Goal: Task Accomplishment & Management: Complete application form

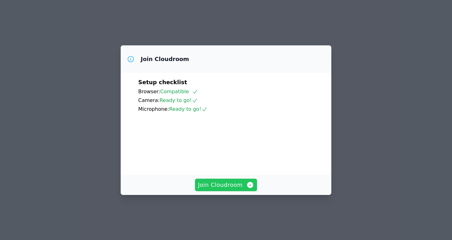
click at [235, 189] on span "Join Cloudroom" at bounding box center [226, 185] width 56 height 9
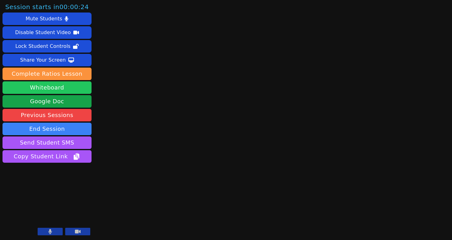
click at [56, 87] on button "Whiteboard" at bounding box center [47, 87] width 89 height 13
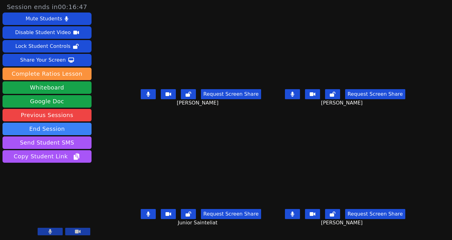
click at [146, 217] on icon at bounding box center [147, 214] width 3 height 5
click at [295, 97] on icon at bounding box center [292, 94] width 6 height 5
click at [294, 217] on icon at bounding box center [292, 214] width 4 height 5
click at [295, 217] on icon at bounding box center [292, 214] width 6 height 5
click at [141, 219] on button at bounding box center [148, 214] width 15 height 10
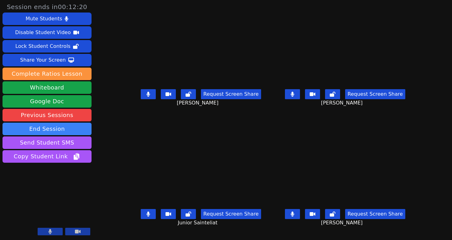
click at [294, 217] on icon at bounding box center [292, 214] width 4 height 5
click at [295, 97] on icon at bounding box center [292, 94] width 6 height 5
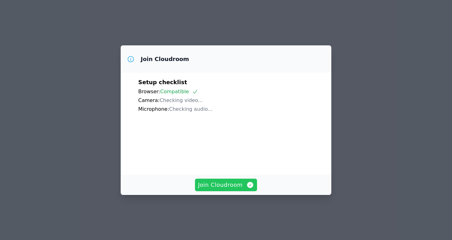
click at [219, 189] on span "Join Cloudroom" at bounding box center [226, 185] width 56 height 9
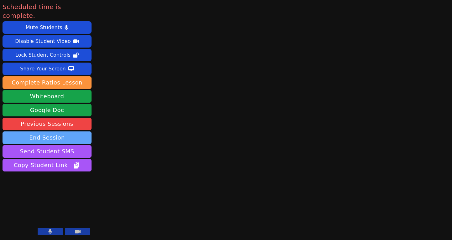
click at [75, 132] on button "End Session" at bounding box center [47, 138] width 89 height 13
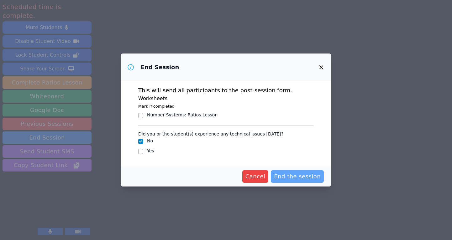
click at [296, 175] on span "End the session" at bounding box center [297, 176] width 47 height 9
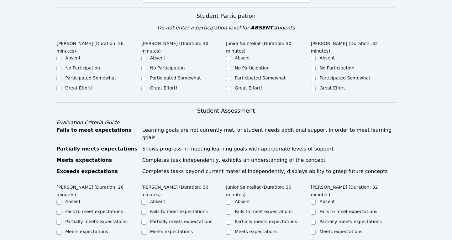
scroll to position [224, 0]
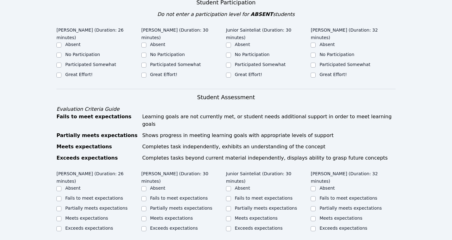
click at [79, 72] on label "Great Effort!" at bounding box center [78, 74] width 27 height 5
click at [61, 73] on input "Great Effort!" at bounding box center [58, 75] width 5 height 5
checkbox input "true"
click at [162, 71] on div "Great Effort!" at bounding box center [163, 74] width 27 height 6
click at [241, 72] on label "Great Effort!" at bounding box center [248, 74] width 27 height 5
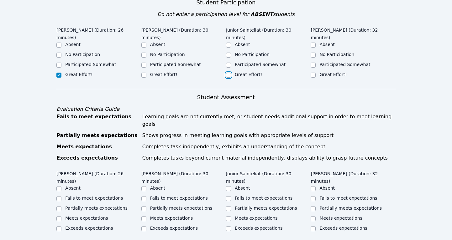
click at [231, 73] on input "Great Effort!" at bounding box center [228, 75] width 5 height 5
checkbox input "true"
click at [328, 72] on label "Great Effort!" at bounding box center [332, 74] width 27 height 5
click at [315, 73] on input "Great Effort!" at bounding box center [312, 75] width 5 height 5
checkbox input "true"
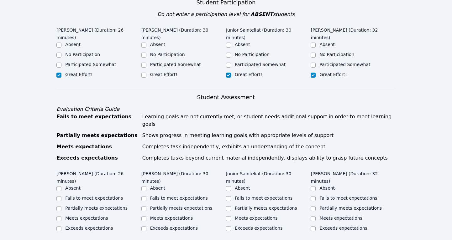
click at [166, 72] on label "Great Effort!" at bounding box center [163, 74] width 27 height 5
click at [146, 73] on input "Great Effort!" at bounding box center [143, 75] width 5 height 5
checkbox input "true"
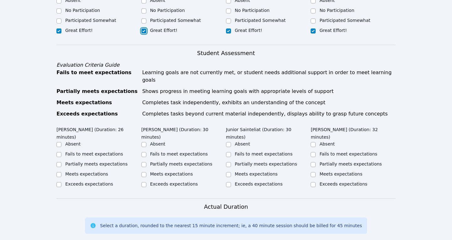
scroll to position [268, 0]
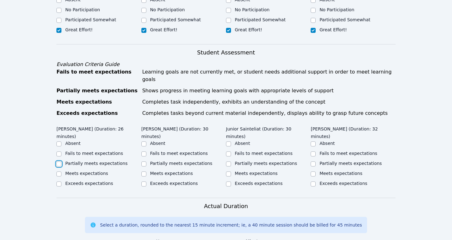
click at [58, 162] on input "Partially meets expectations" at bounding box center [58, 164] width 5 height 5
checkbox input "true"
click at [145, 162] on input "Partially meets expectations" at bounding box center [143, 164] width 5 height 5
checkbox input "true"
click at [231, 160] on div "Partially meets expectations" at bounding box center [268, 164] width 85 height 8
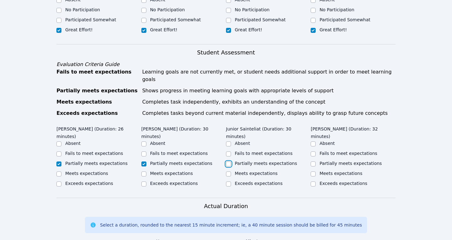
click at [229, 162] on input "Partially meets expectations" at bounding box center [228, 164] width 5 height 5
checkbox input "true"
click at [312, 162] on input "Partially meets expectations" at bounding box center [312, 164] width 5 height 5
checkbox input "true"
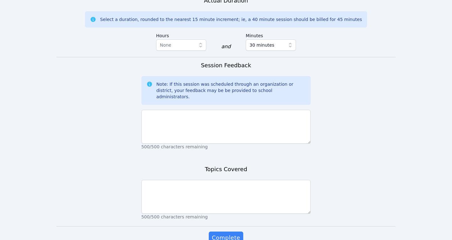
scroll to position [479, 0]
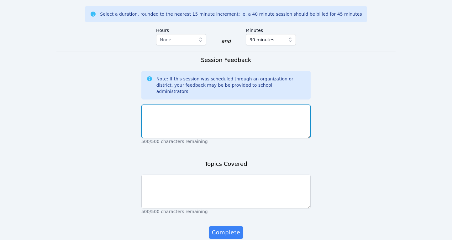
click at [193, 105] on textarea at bounding box center [225, 122] width 169 height 34
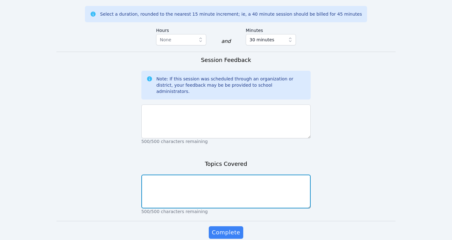
click at [167, 175] on textarea at bounding box center [225, 192] width 169 height 34
type textarea "Area of polygons"
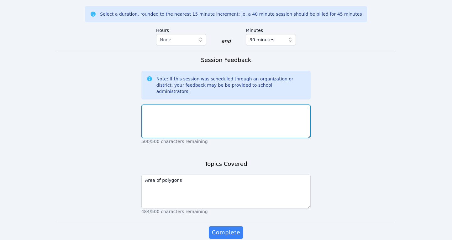
click at [157, 105] on textarea at bounding box center [225, 122] width 169 height 34
drag, startPoint x: 182, startPoint y: 82, endPoint x: 137, endPoint y: 82, distance: 45.1
click at [220, 105] on textarea "Junior was a little distracted today si" at bounding box center [225, 122] width 169 height 34
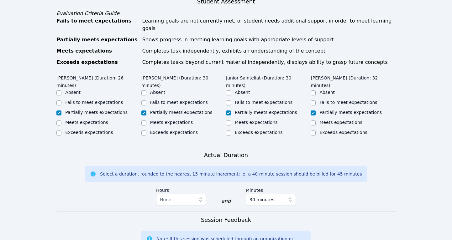
scroll to position [320, 0]
type textarea "Junior was a little distracted today but I worked with him and he was"
click at [228, 100] on input "Fails to meet expectations" at bounding box center [228, 102] width 5 height 5
checkbox input "true"
checkbox input "false"
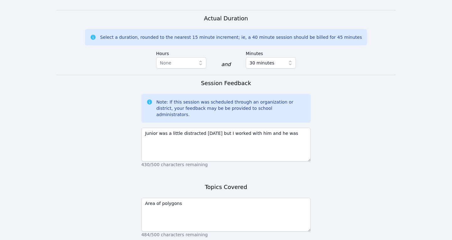
scroll to position [457, 0]
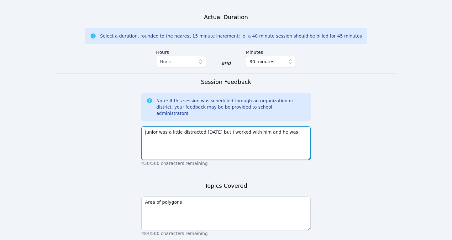
click at [215, 127] on textarea "Junior was a little distracted today but I worked with him and he was" at bounding box center [225, 144] width 169 height 34
click at [159, 127] on textarea "Junior was a little distracted today but I worked with him and he was" at bounding box center [225, 144] width 169 height 34
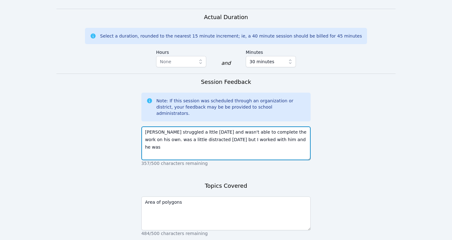
click at [188, 127] on textarea "Junior struggled a lttle today and wasn't able to complete the work on his own.…" at bounding box center [225, 144] width 169 height 34
click at [184, 127] on textarea "Junior struggled a lttle today and wasn't able to complete the work on his own.…" at bounding box center [225, 144] width 169 height 34
drag, startPoint x: 192, startPoint y: 103, endPoint x: 178, endPoint y: 102, distance: 13.2
click at [178, 127] on textarea "Junior struggled a little today and wasn't able to complete the work on his own…" at bounding box center [225, 144] width 169 height 34
click at [290, 127] on textarea "Junior struggled today and wasn't able to complete the work on his own. was a l…" at bounding box center [225, 144] width 169 height 34
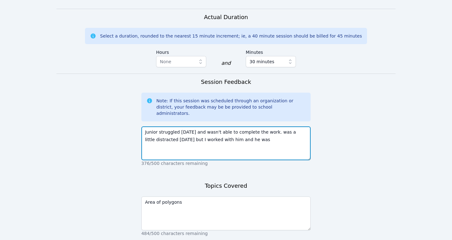
click at [271, 127] on textarea "Junior struggled today and wasn't able to complete the work. was a little distr…" at bounding box center [225, 144] width 169 height 34
click at [291, 127] on textarea "Junior struggled today and wasn't able to complete the work. He was a little di…" at bounding box center [225, 144] width 169 height 34
click at [246, 127] on textarea "Junior struggled today and wasn't able to complete the work. He was also distra…" at bounding box center [225, 144] width 169 height 34
click at [167, 127] on textarea "Junior struggled today and wasn't able to complete the work. He was also distra…" at bounding box center [225, 144] width 169 height 34
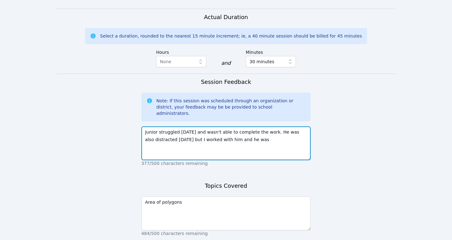
click at [169, 127] on textarea "Junior struggled today and wasn't able to complete the work. He was also distra…" at bounding box center [225, 144] width 169 height 34
drag, startPoint x: 186, startPoint y: 111, endPoint x: 167, endPoint y: 109, distance: 18.6
click at [167, 127] on textarea "Junior struggled today and wasn't able to complete the work. He was also distra…" at bounding box center [225, 144] width 169 height 34
click at [304, 127] on textarea "Junior struggled today and wasn't able to complete the work. He was also distra…" at bounding box center [225, 144] width 169 height 34
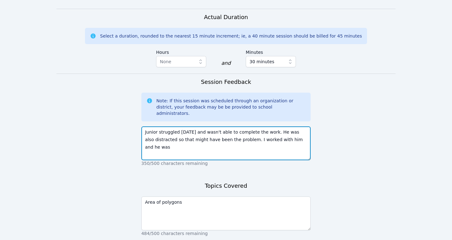
click at [302, 127] on textarea "Junior struggled today and wasn't able to complete the work. He was also distra…" at bounding box center [225, 144] width 169 height 34
click at [243, 127] on textarea "Junior struggled today and wasn't able to complete the work. He was also distra…" at bounding box center [225, 144] width 169 height 34
drag, startPoint x: 243, startPoint y: 111, endPoint x: 302, endPoint y: 113, distance: 59.2
click at [302, 127] on textarea "Junior struggled today and wasn't able to complete the work. He was also distra…" at bounding box center [225, 144] width 169 height 34
click at [145, 127] on textarea "Junior struggled today and wasn't able to complete the work. He was also distra…" at bounding box center [225, 144] width 169 height 34
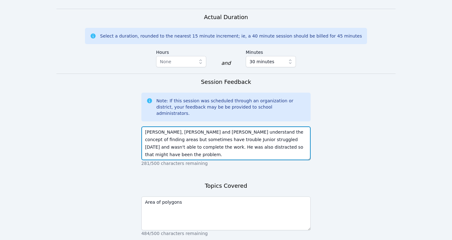
click at [282, 127] on textarea "Dachka, Wooderson and Witchel understand the concept of finding areas but somet…" at bounding box center [225, 144] width 169 height 34
click at [293, 127] on textarea "Dachka, Wooderson and Witchel understand the concept of finding areas but somet…" at bounding box center [225, 144] width 169 height 34
click at [222, 127] on textarea "Dachka, Wooderson and Witchel understand the concept of finding areas of polygo…" at bounding box center [225, 144] width 169 height 34
click at [246, 127] on textarea "Dachka, Wooderson and Witchel understand the concept of finding areas of polygo…" at bounding box center [225, 144] width 169 height 34
click at [269, 127] on textarea "Dachka, Wooderson and Witchel understand the concept of finding areas of polygo…" at bounding box center [225, 144] width 169 height 34
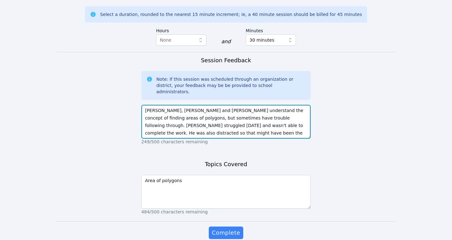
scroll to position [479, 0]
type textarea "Dachka, Wooderson and Witchel understand the concept of finding areas of polygo…"
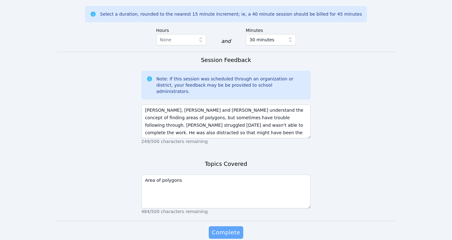
click at [220, 228] on span "Complete" at bounding box center [226, 232] width 28 height 9
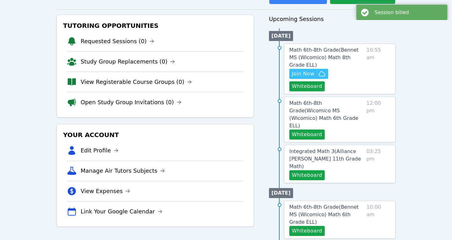
scroll to position [62, 0]
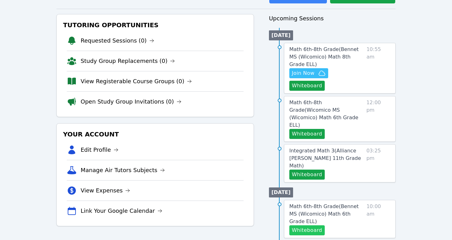
click at [308, 225] on button "Whiteboard" at bounding box center [306, 230] width 35 height 10
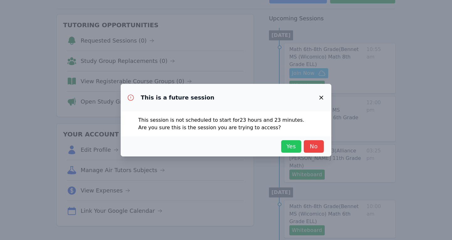
click at [287, 146] on span "Yes" at bounding box center [291, 146] width 14 height 9
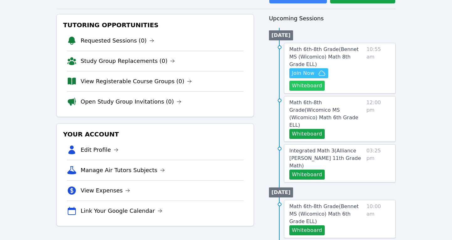
click at [324, 81] on button "Whiteboard" at bounding box center [306, 86] width 35 height 10
click at [305, 70] on span "Join Now" at bounding box center [303, 74] width 23 height 8
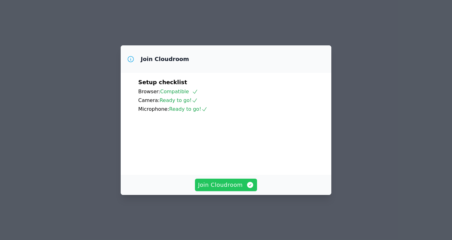
click at [232, 189] on span "Join Cloudroom" at bounding box center [226, 185] width 56 height 9
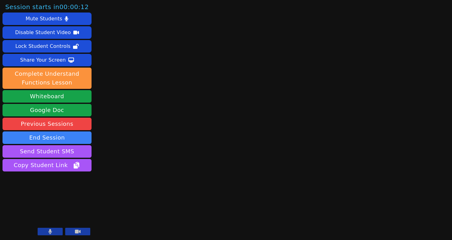
click at [74, 232] on button at bounding box center [77, 232] width 25 height 8
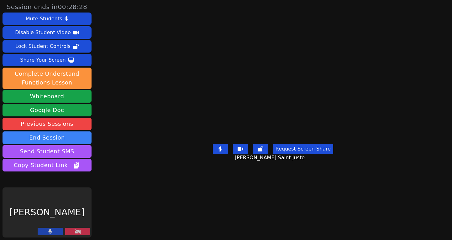
click at [74, 232] on button at bounding box center [77, 232] width 25 height 8
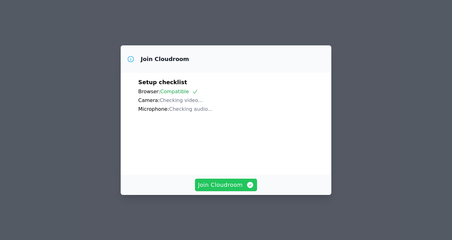
click at [216, 189] on span "Join Cloudroom" at bounding box center [226, 185] width 56 height 9
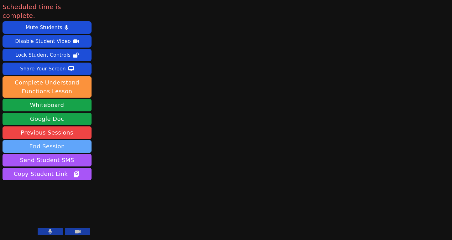
click at [76, 140] on button "End Session" at bounding box center [47, 146] width 89 height 13
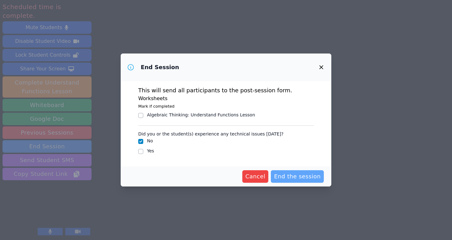
click at [296, 173] on span "End the session" at bounding box center [297, 176] width 47 height 9
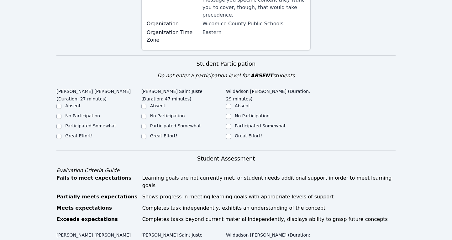
scroll to position [164, 0]
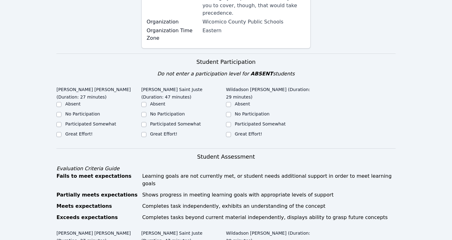
click at [70, 132] on label "Great Effort!" at bounding box center [78, 134] width 27 height 5
click at [61, 132] on input "Great Effort!" at bounding box center [58, 134] width 5 height 5
checkbox input "true"
click at [149, 131] on div "Great Effort!" at bounding box center [183, 135] width 85 height 8
click at [164, 132] on label "Great Effort!" at bounding box center [163, 134] width 27 height 5
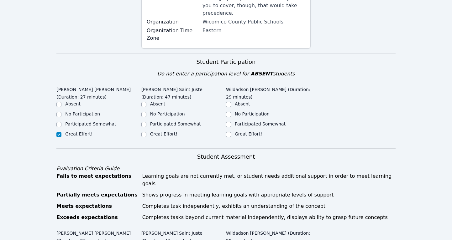
click at [146, 132] on input "Great Effort!" at bounding box center [143, 134] width 5 height 5
checkbox input "true"
click at [237, 132] on label "Great Effort!" at bounding box center [248, 134] width 27 height 5
click at [231, 132] on input "Great Effort!" at bounding box center [228, 134] width 5 height 5
checkbox input "true"
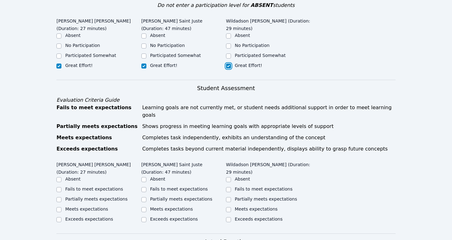
scroll to position [318, 0]
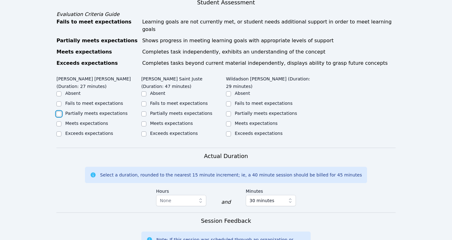
click at [59, 111] on input "Partially meets expectations" at bounding box center [58, 113] width 5 height 5
checkbox input "true"
click at [144, 111] on input "Partially meets expectations" at bounding box center [143, 113] width 5 height 5
checkbox input "true"
click at [228, 111] on input "Partially meets expectations" at bounding box center [228, 113] width 5 height 5
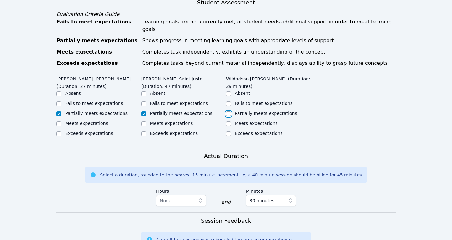
checkbox input "true"
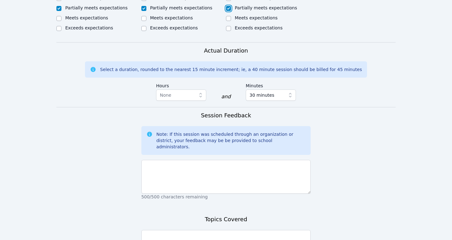
scroll to position [430, 0]
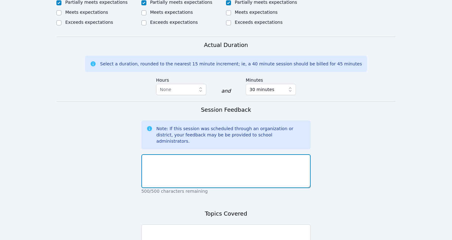
click at [173, 154] on textarea at bounding box center [225, 171] width 169 height 34
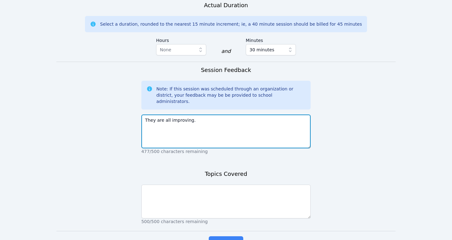
scroll to position [470, 0]
type textarea "They are all improving."
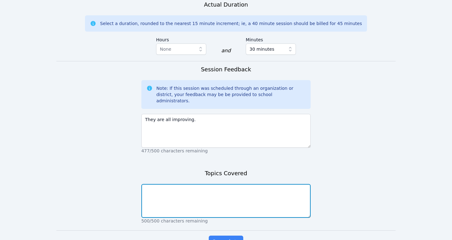
click at [151, 184] on textarea at bounding box center [225, 201] width 169 height 34
type textarea "parallel lines"
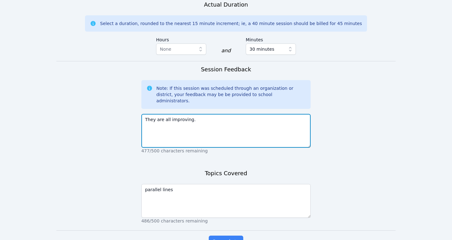
click at [209, 114] on textarea "They are all improving." at bounding box center [225, 131] width 169 height 34
click at [224, 114] on textarea "They are all improving and were all engged the full time." at bounding box center [225, 131] width 169 height 34
click at [268, 114] on textarea "They are all improving and were all engaged the full time." at bounding box center [225, 131] width 169 height 34
drag, startPoint x: 261, startPoint y: 90, endPoint x: 265, endPoint y: 96, distance: 7.3
click at [265, 114] on textarea "They are all improving and were all engaged the full time. They understand the …" at bounding box center [225, 131] width 169 height 34
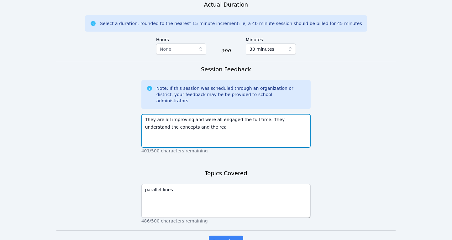
click at [274, 114] on textarea "They are all improving and were all engaged the full time. They understand the …" at bounding box center [225, 131] width 169 height 34
click at [273, 114] on textarea "They are all improving and were all engaged the full time. They understand the …" at bounding box center [225, 131] width 169 height 34
drag, startPoint x: 220, startPoint y: 99, endPoint x: 164, endPoint y: 99, distance: 55.4
click at [164, 114] on textarea "They are all improving and were all engaged the full time. They all made progre…" at bounding box center [225, 131] width 169 height 34
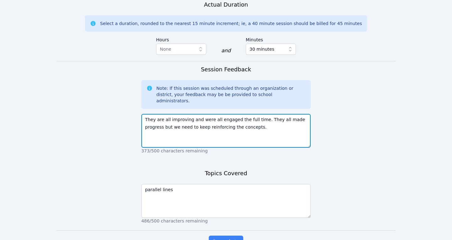
click at [277, 114] on textarea "They are all improving and were all engaged the full time. They all made progre…" at bounding box center [225, 131] width 169 height 34
click at [303, 114] on textarea "They are all improving and were all engaged the full time. They made progress b…" at bounding box center [225, 131] width 169 height 34
click at [255, 114] on textarea "They are all improving and were all engaged the full time. They made progress t…" at bounding box center [225, 131] width 169 height 34
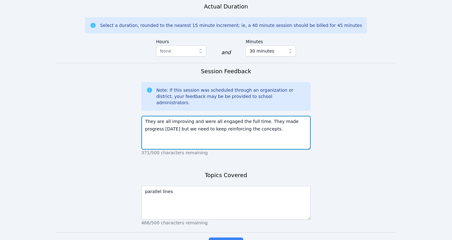
scroll to position [479, 0]
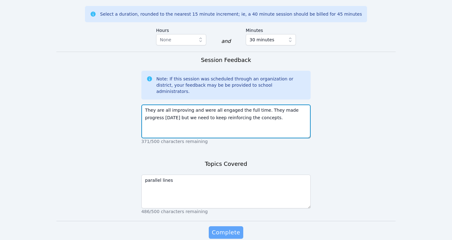
type textarea "They are all improving and were all engaged the full time. They made progress t…"
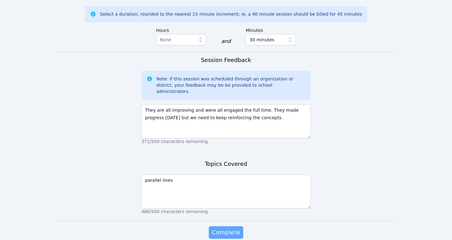
click at [228, 228] on span "Complete" at bounding box center [226, 232] width 28 height 9
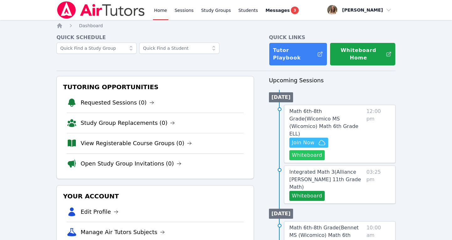
click at [324, 150] on button "Whiteboard" at bounding box center [306, 155] width 35 height 10
click at [307, 139] on span "Join Now" at bounding box center [303, 143] width 23 height 8
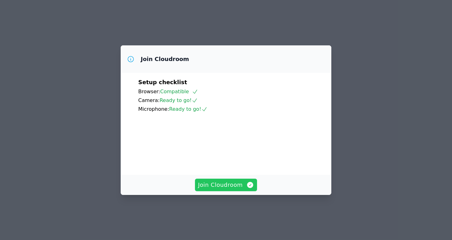
click at [233, 189] on span "Join Cloudroom" at bounding box center [226, 185] width 56 height 9
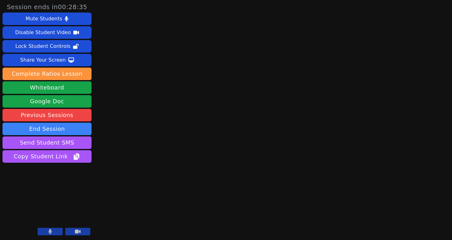
click at [81, 232] on button at bounding box center [77, 232] width 25 height 8
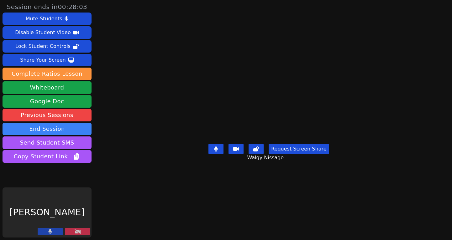
click at [81, 232] on button at bounding box center [77, 232] width 25 height 8
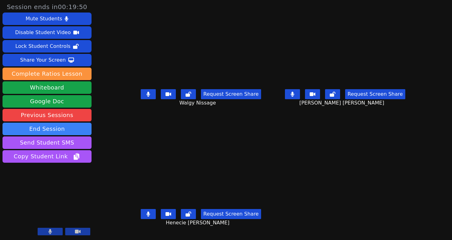
click at [146, 97] on icon at bounding box center [147, 94] width 3 height 5
click at [145, 97] on icon at bounding box center [148, 94] width 6 height 5
click at [295, 97] on icon at bounding box center [292, 94] width 6 height 5
click at [294, 97] on icon at bounding box center [291, 94] width 3 height 5
click at [146, 217] on icon at bounding box center [147, 214] width 3 height 5
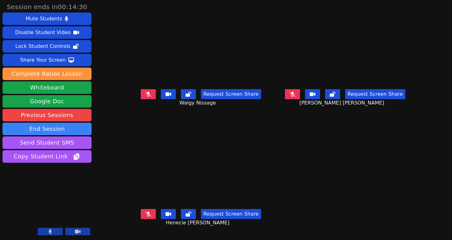
click at [145, 217] on icon at bounding box center [148, 214] width 6 height 5
click at [141, 215] on button at bounding box center [148, 214] width 15 height 10
click at [145, 97] on icon at bounding box center [148, 94] width 6 height 5
click at [295, 97] on icon at bounding box center [292, 94] width 6 height 5
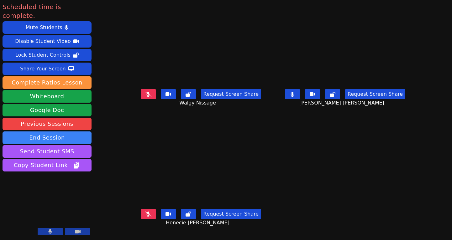
click at [145, 217] on icon at bounding box center [148, 214] width 6 height 5
click at [300, 99] on button at bounding box center [292, 94] width 15 height 10
click at [145, 97] on icon at bounding box center [148, 94] width 6 height 5
click at [300, 99] on button at bounding box center [292, 94] width 15 height 10
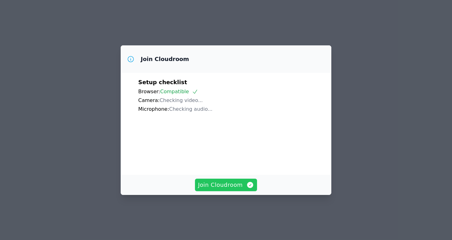
click at [209, 189] on span "Join Cloudroom" at bounding box center [226, 185] width 56 height 9
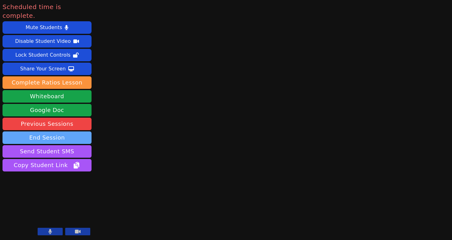
click at [51, 132] on button "End Session" at bounding box center [47, 138] width 89 height 13
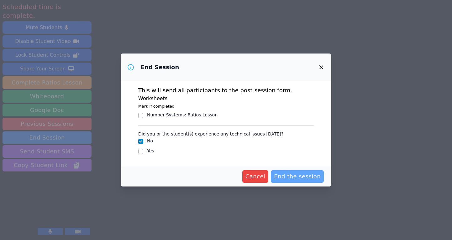
click at [306, 181] on button "End the session" at bounding box center [297, 176] width 53 height 13
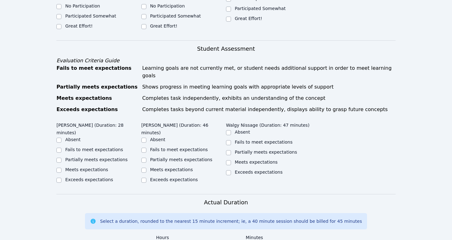
scroll to position [278, 0]
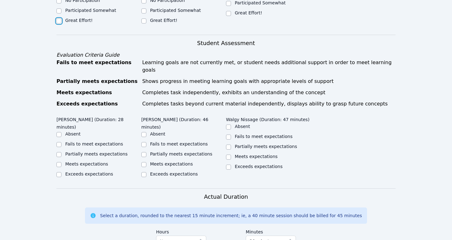
click at [58, 18] on input "Great Effort!" at bounding box center [58, 20] width 5 height 5
checkbox input "true"
click at [150, 18] on label "Great Effort!" at bounding box center [163, 20] width 27 height 5
click at [146, 18] on input "Great Effort!" at bounding box center [143, 20] width 5 height 5
checkbox input "true"
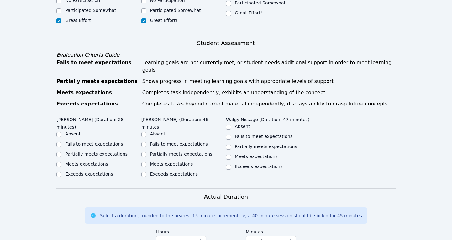
click at [231, 10] on div "Great Effort!" at bounding box center [268, 14] width 85 height 8
click at [58, 152] on input "Partially meets expectations" at bounding box center [58, 154] width 5 height 5
checkbox input "true"
click at [151, 152] on label "Partially meets expectations" at bounding box center [181, 154] width 62 height 5
click at [146, 152] on input "Partially meets expectations" at bounding box center [143, 154] width 5 height 5
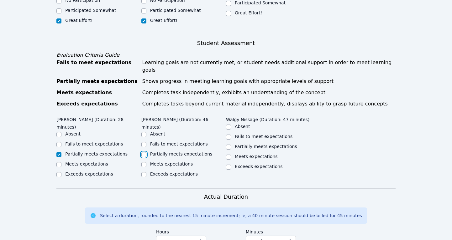
checkbox input "true"
click at [234, 143] on div "Partially meets expectations" at bounding box center [268, 147] width 85 height 8
click at [227, 145] on input "Partially meets expectations" at bounding box center [228, 147] width 5 height 5
checkbox input "true"
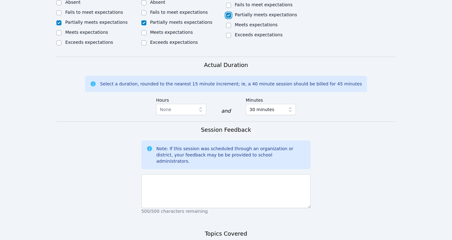
scroll to position [411, 0]
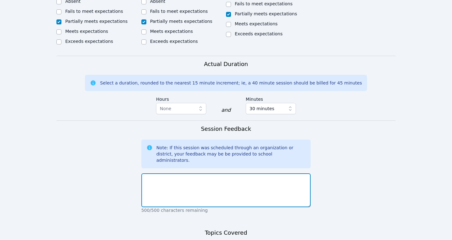
click at [207, 173] on textarea at bounding box center [225, 190] width 169 height 34
type textarea "F"
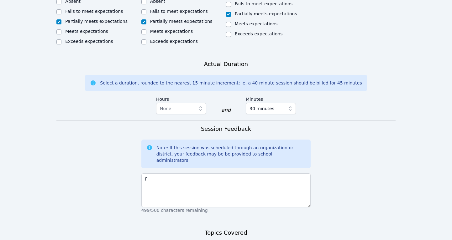
type textarea "Areas"
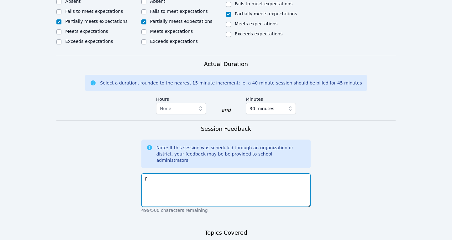
click at [158, 173] on textarea "F" at bounding box center [225, 190] width 169 height 34
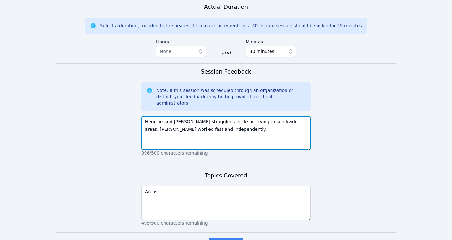
scroll to position [468, 0]
click at [271, 116] on textarea "Henecie and [PERSON_NAME] struggled a little bit trying to subdivide areas. [PE…" at bounding box center [225, 133] width 169 height 34
click at [257, 116] on textarea "Henecie and [PERSON_NAME] struggled a little bit trying to subdivide areas. [PE…" at bounding box center [225, 133] width 169 height 34
type textarea "Henecie and [PERSON_NAME] struggled a little bit trying to subdivide areas. [PE…"
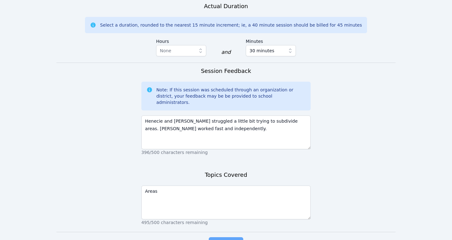
click at [233, 239] on span "Complete" at bounding box center [226, 243] width 28 height 9
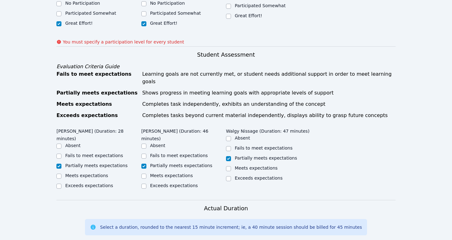
scroll to position [229, 0]
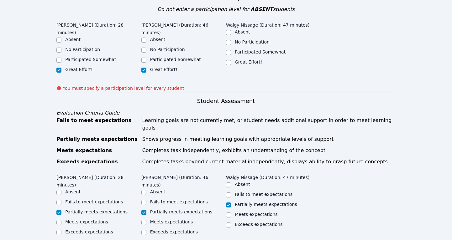
click at [251, 59] on label "Great Effort!" at bounding box center [248, 61] width 27 height 5
click at [231, 60] on input "Great Effort!" at bounding box center [228, 62] width 5 height 5
checkbox input "true"
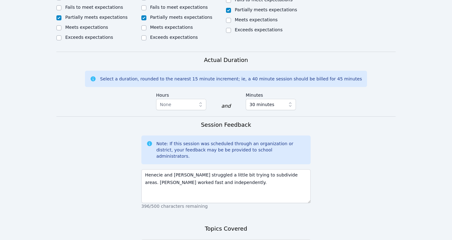
scroll to position [496, 0]
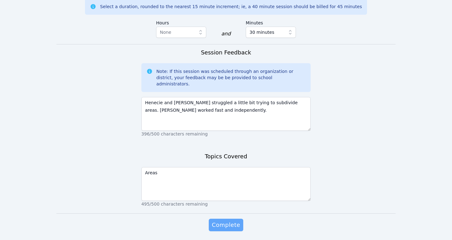
click at [219, 221] on span "Complete" at bounding box center [226, 225] width 28 height 9
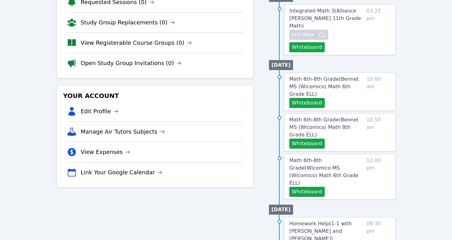
scroll to position [99, 0]
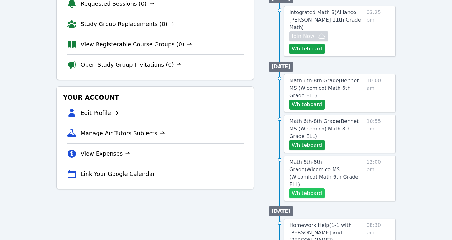
click at [305, 189] on button "Whiteboard" at bounding box center [306, 194] width 35 height 10
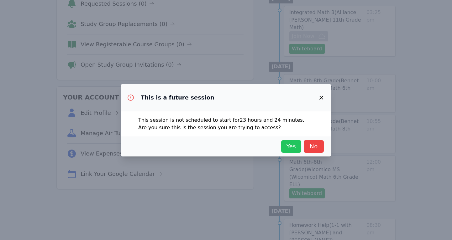
click at [296, 144] on span "Yes" at bounding box center [291, 146] width 14 height 9
